Goal: Task Accomplishment & Management: Use online tool/utility

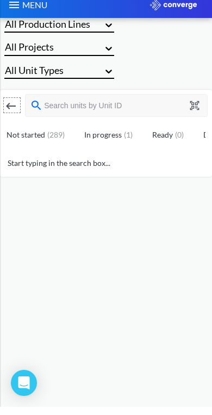
click at [201, 111] on button at bounding box center [196, 114] width 14 height 10
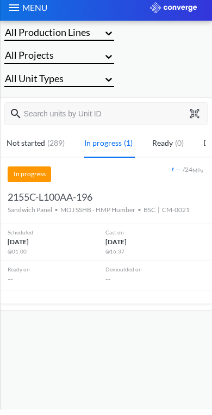
type input "2155C-L101AA-215"
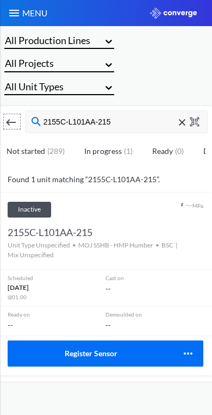
click at [140, 348] on button "Register Sensor" at bounding box center [90, 354] width 165 height 26
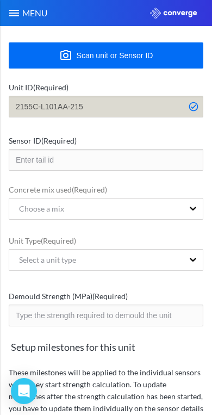
click at [179, 51] on button "Scan unit or Sensor ID" at bounding box center [106, 55] width 195 height 26
type input "SQDXXGXW"
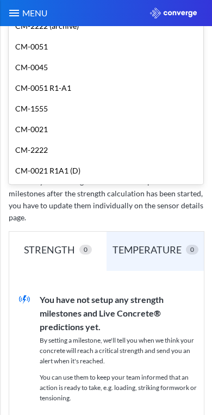
scroll to position [651, 0]
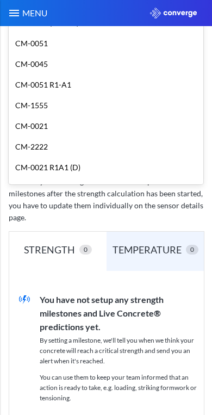
click at [18, 116] on div "CM-0021" at bounding box center [106, 126] width 195 height 21
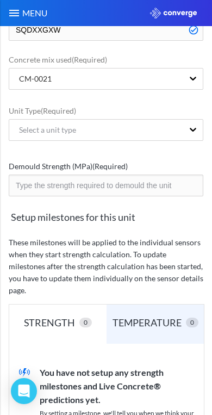
scroll to position [127, 0]
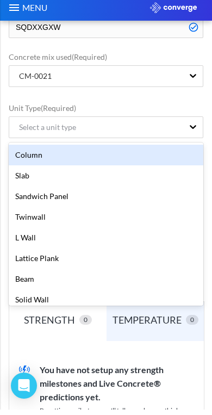
click at [25, 191] on div "Sandwich Panel" at bounding box center [106, 201] width 195 height 21
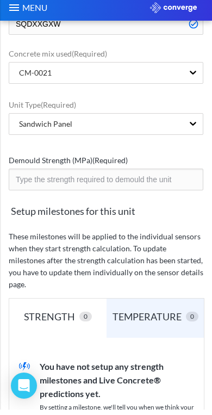
scroll to position [130, 0]
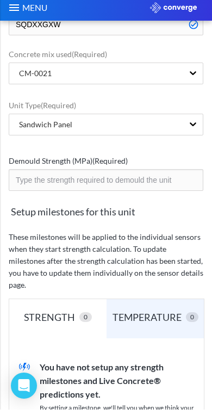
click at [34, 175] on input "number" at bounding box center [106, 186] width 195 height 22
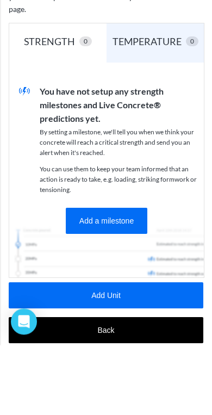
scroll to position [341, 0]
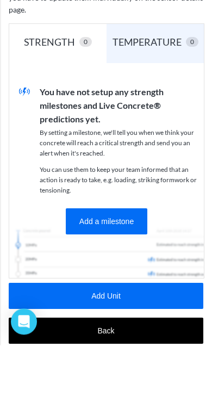
type input "20"
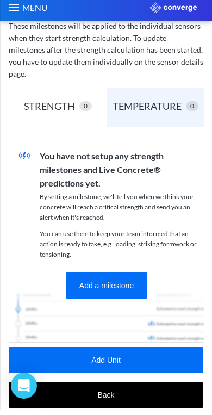
click at [165, 352] on button "Add Unit" at bounding box center [106, 365] width 195 height 26
